Goal: Feedback & Contribution: Leave review/rating

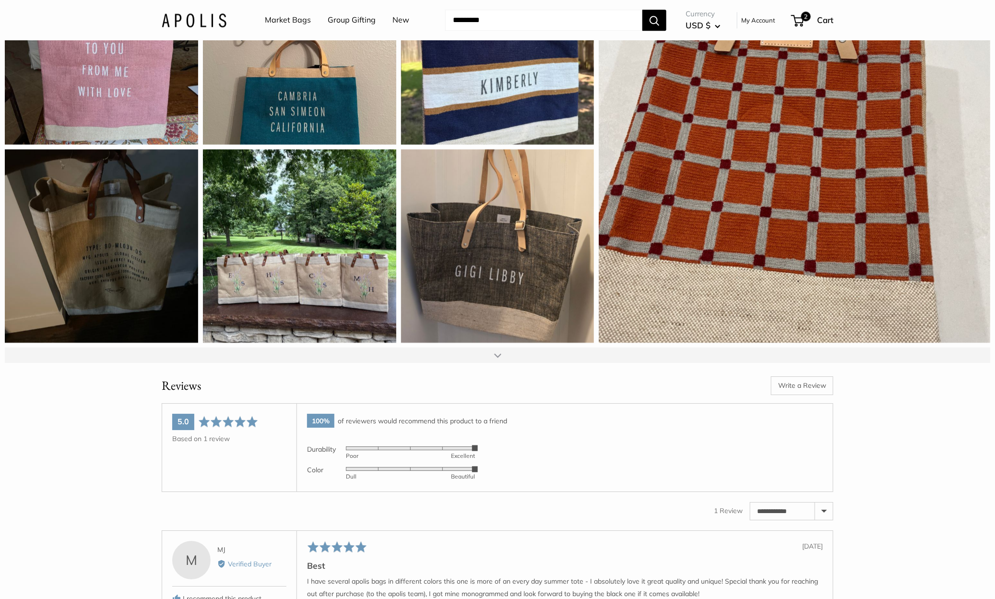
scroll to position [1607, 0]
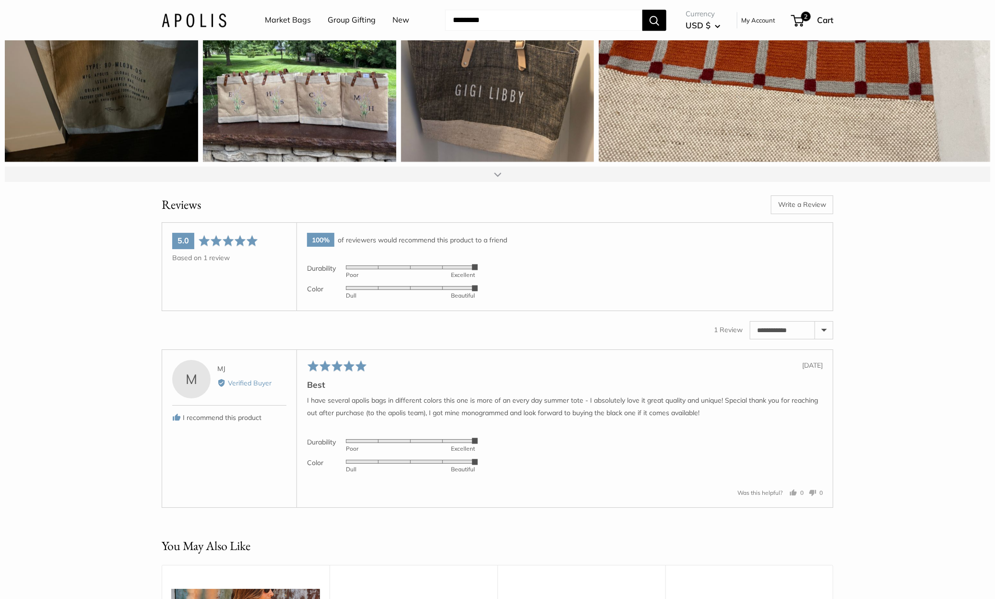
click at [796, 213] on link "Write a Review" at bounding box center [802, 204] width 62 height 18
click at [798, 213] on link "Write a Review" at bounding box center [802, 204] width 62 height 18
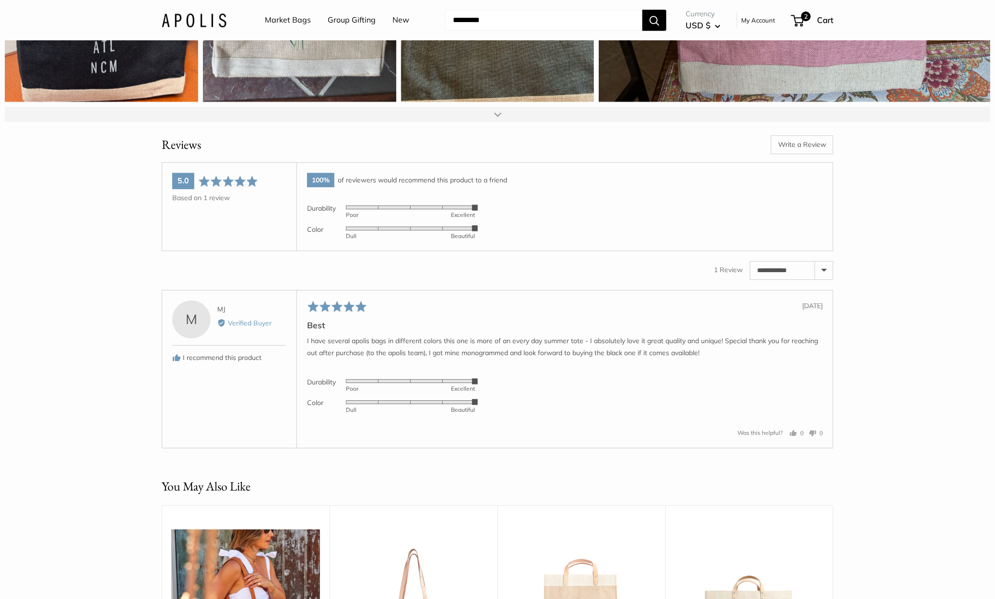
scroll to position [1562, 0]
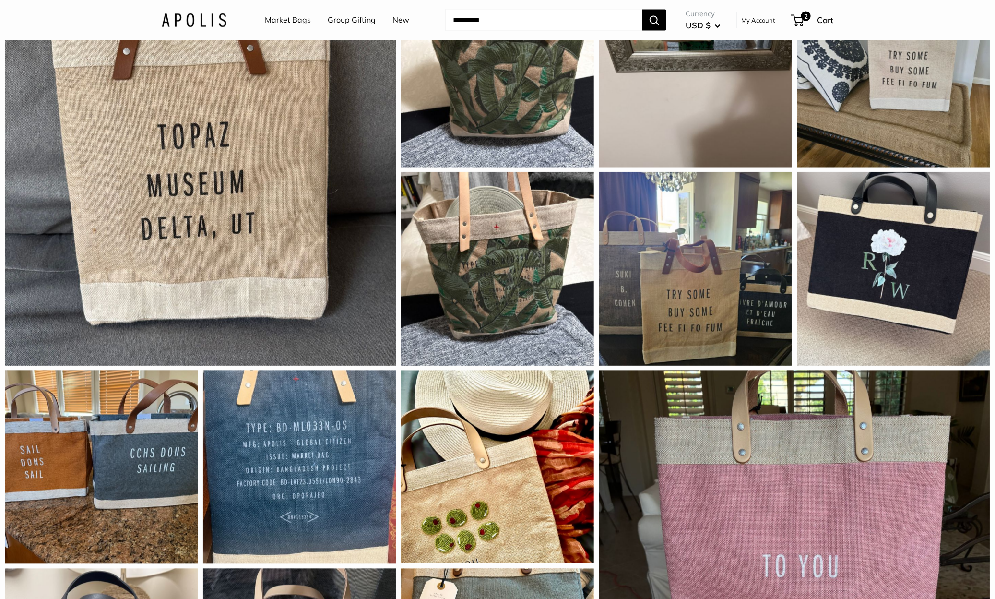
scroll to position [846, 0]
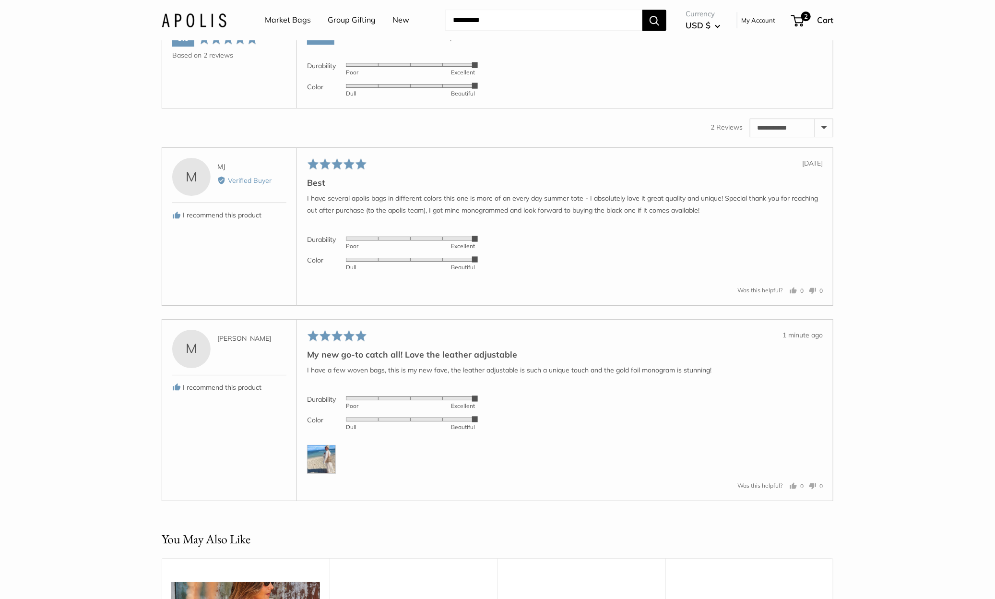
scroll to position [1716, 0]
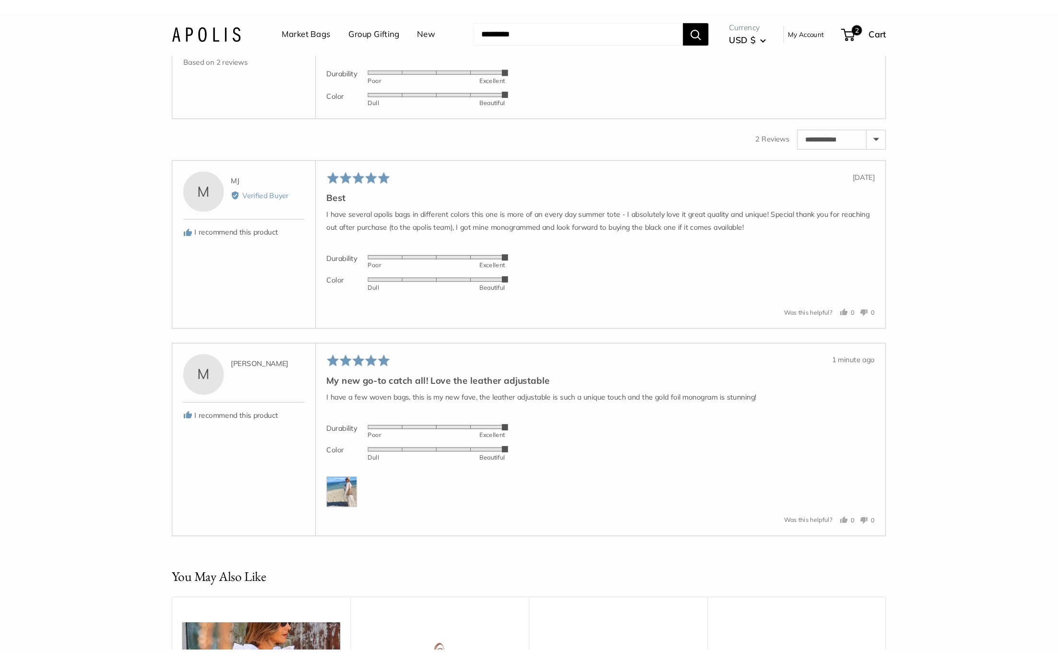
scroll to position [1766, 0]
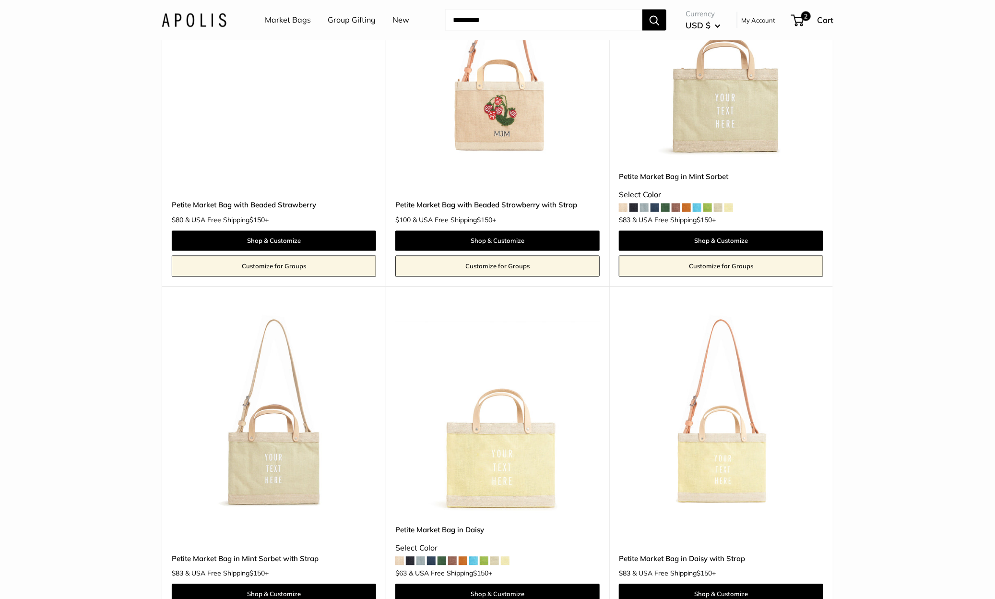
scroll to position [888, 0]
